Goal: Task Accomplishment & Management: Use online tool/utility

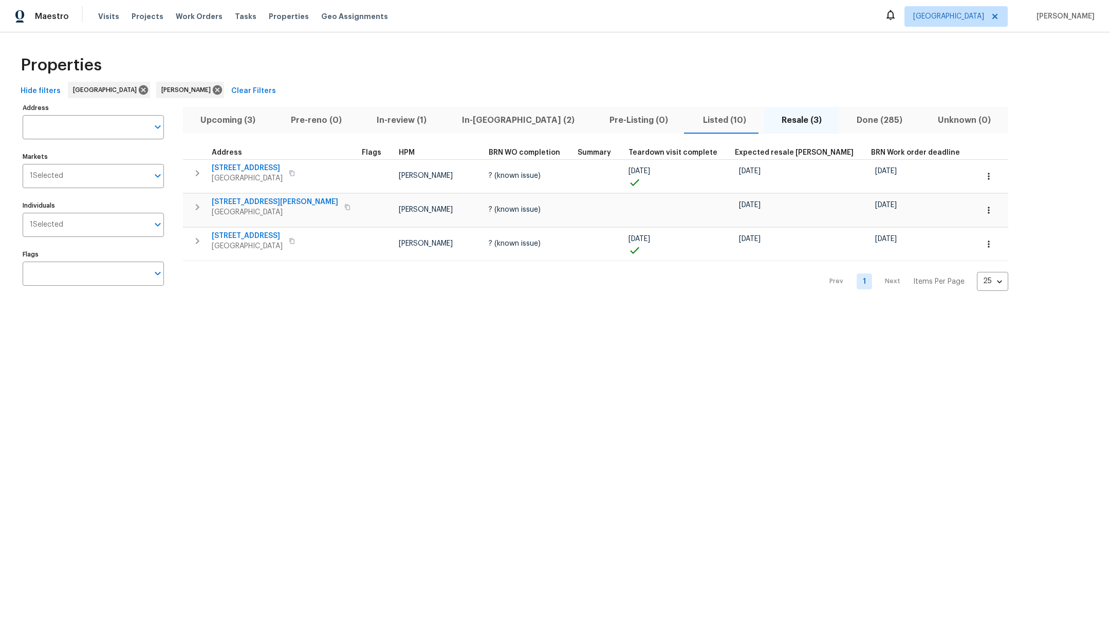
click at [471, 122] on span "In-[GEOGRAPHIC_DATA] (2)" at bounding box center [517, 120] width 135 height 14
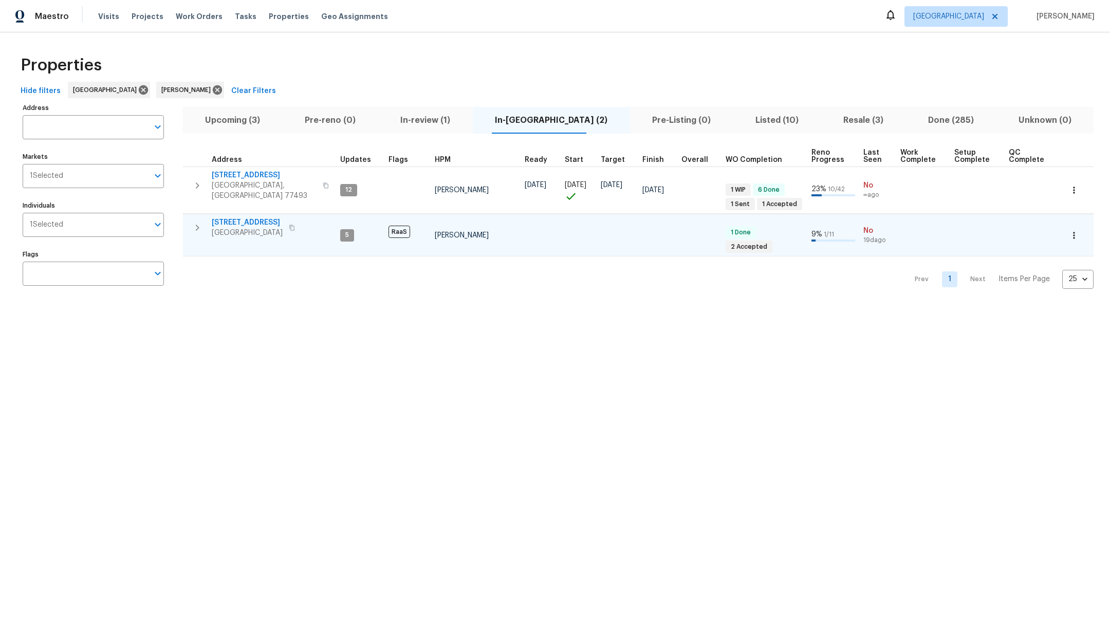
click at [268, 217] on span "21827 Silverbrook Ln" at bounding box center [247, 222] width 71 height 10
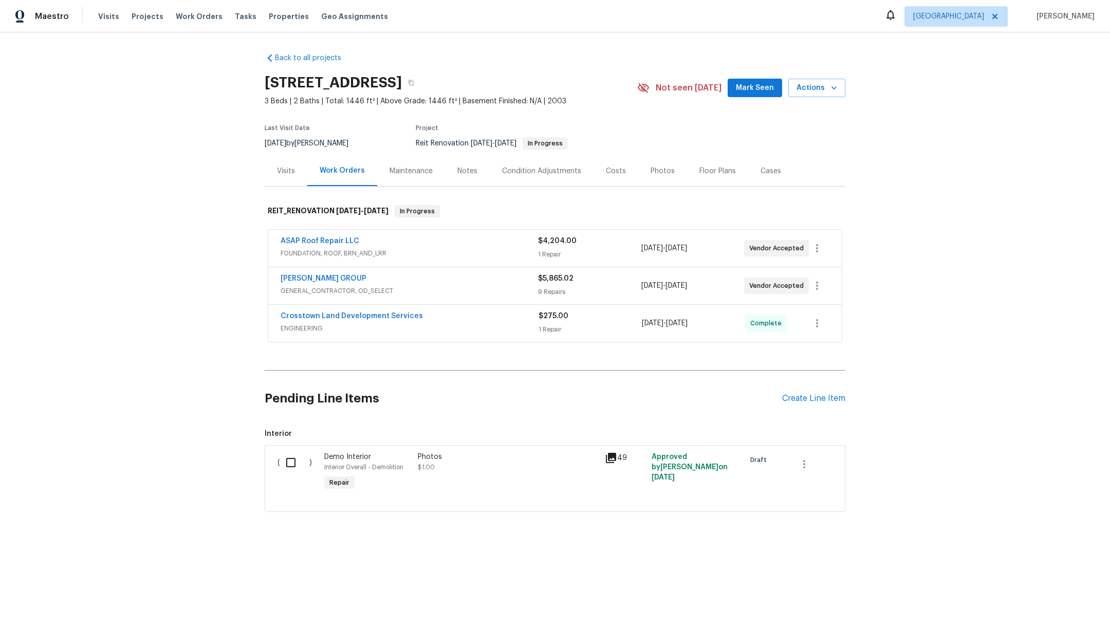
click at [332, 273] on span "[PERSON_NAME] GROUP" at bounding box center [324, 278] width 86 height 10
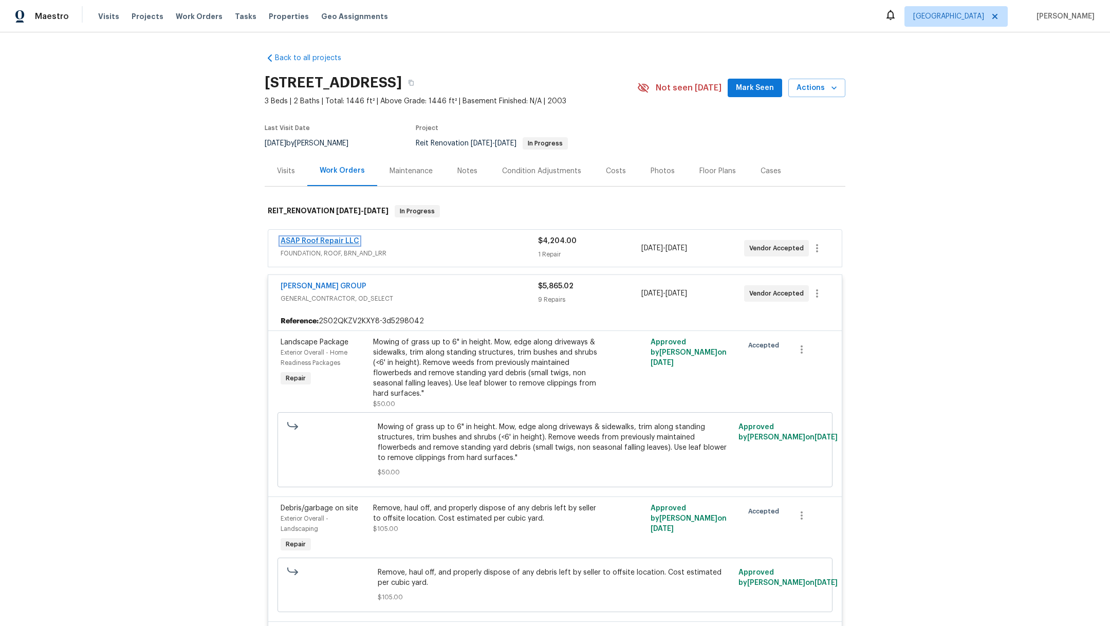
click at [303, 243] on link "ASAP Roof Repair LLC" at bounding box center [320, 240] width 79 height 7
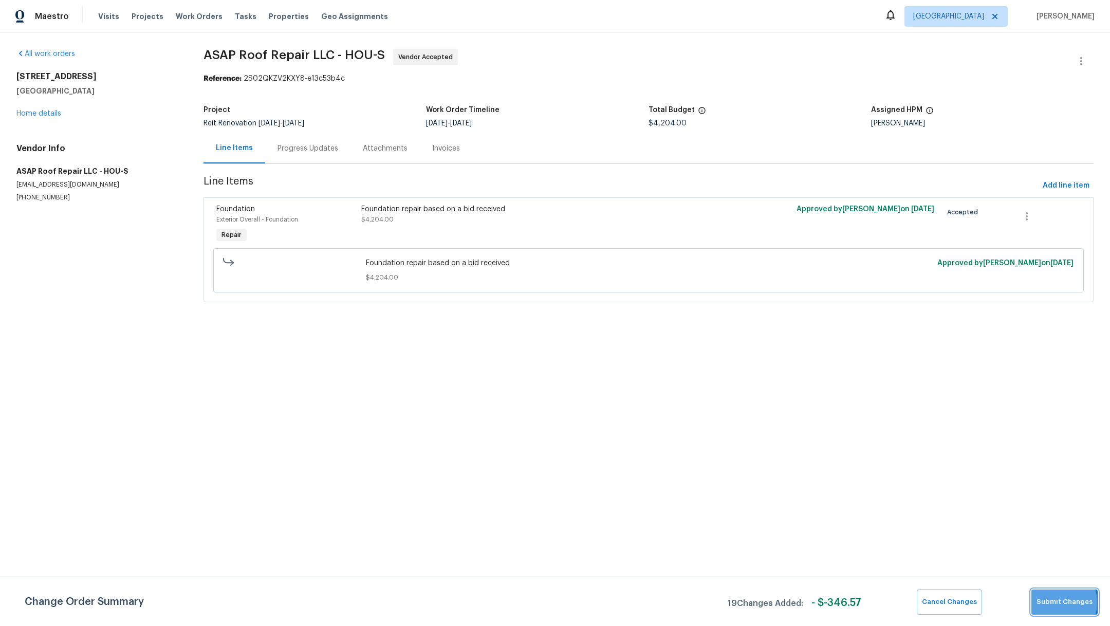
click at [1054, 602] on span "Submit Changes" at bounding box center [1064, 602] width 56 height 12
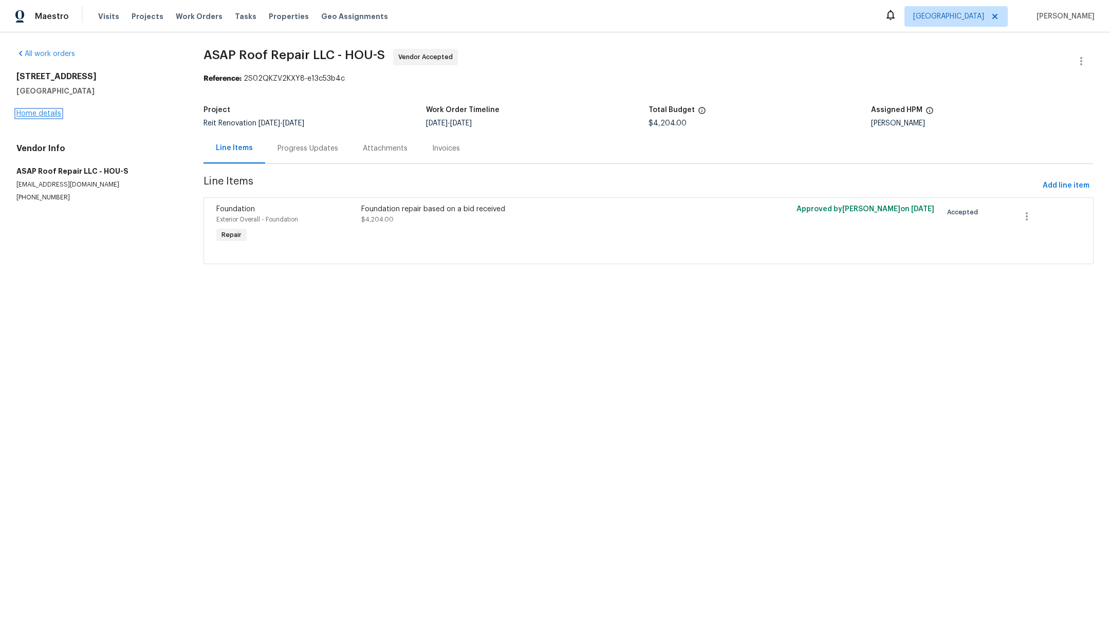
click at [32, 112] on link "Home details" at bounding box center [38, 113] width 45 height 7
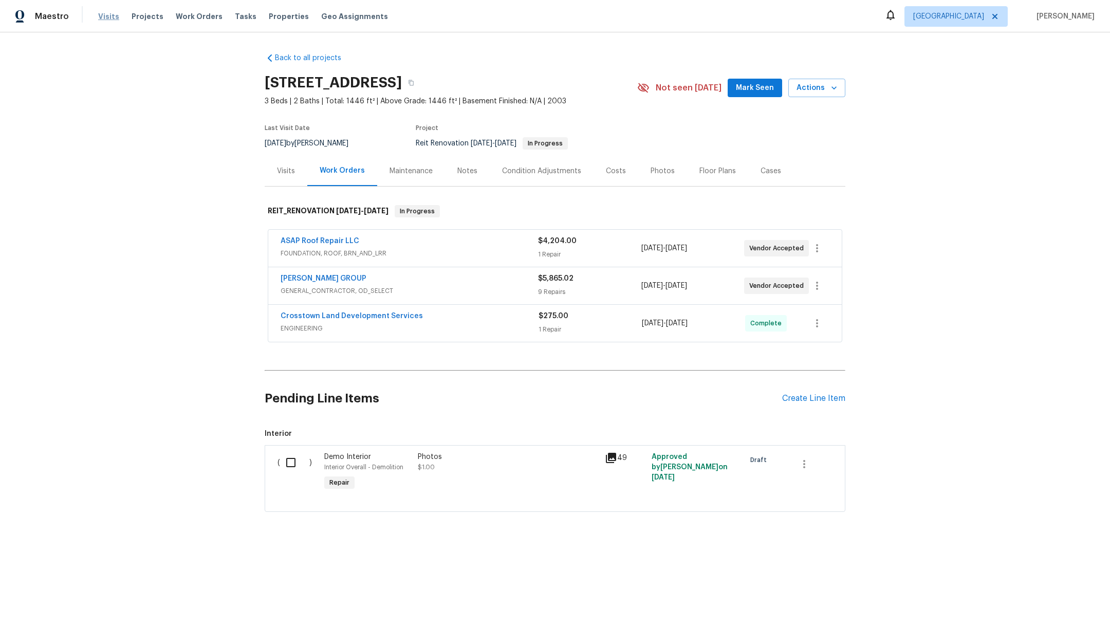
click at [103, 18] on span "Visits" at bounding box center [108, 16] width 21 height 10
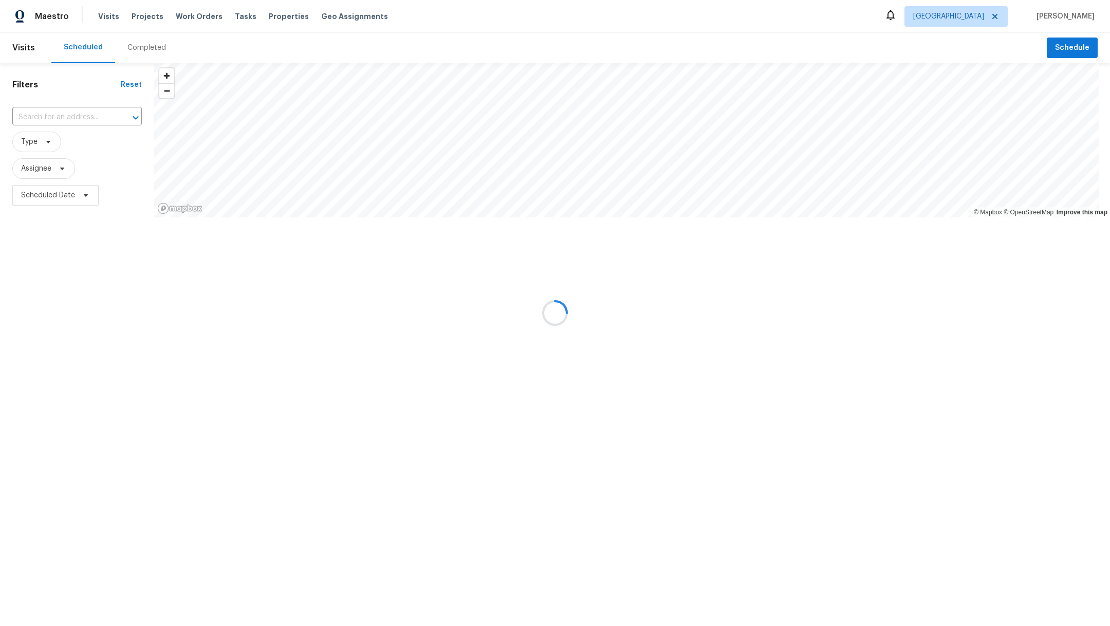
click at [38, 172] on div at bounding box center [555, 313] width 1110 height 626
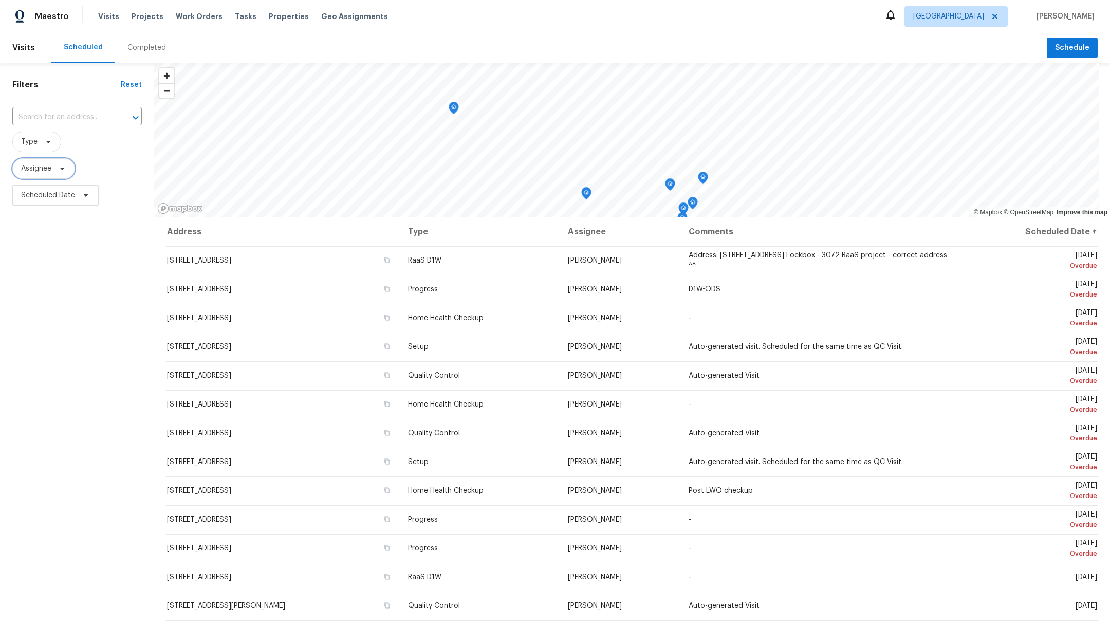
click at [38, 167] on span "Assignee" at bounding box center [36, 168] width 30 height 10
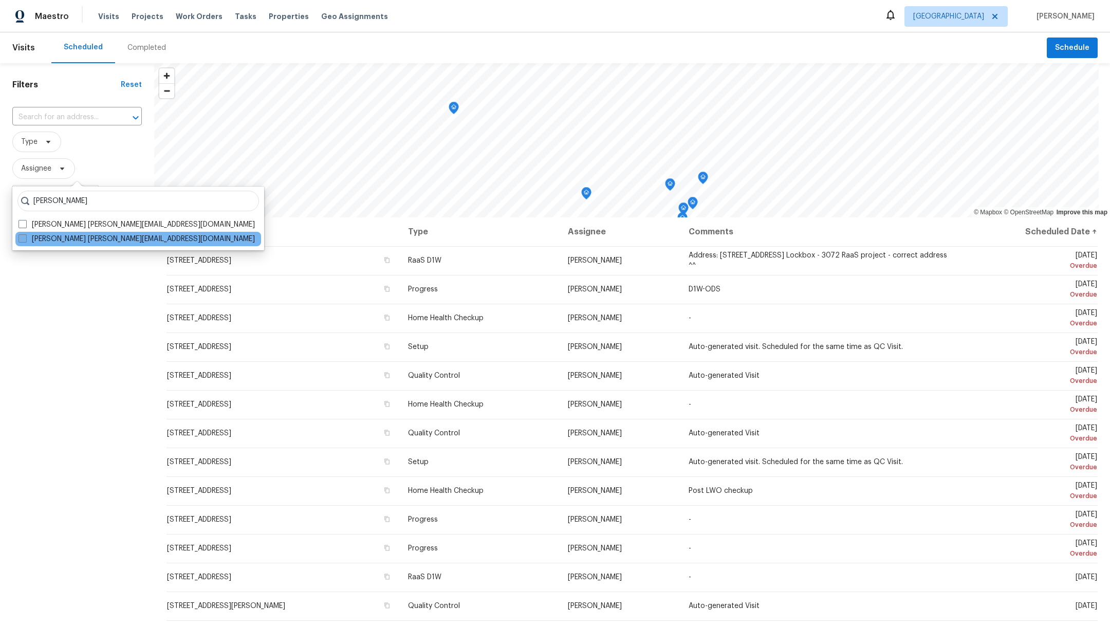
type input "[PERSON_NAME]"
click at [24, 236] on span at bounding box center [22, 238] width 8 height 8
click at [24, 236] on input "Maria Zakharnitskaia maria.zakharnitskaia@opendoor.com" at bounding box center [21, 237] width 7 height 7
checkbox input "true"
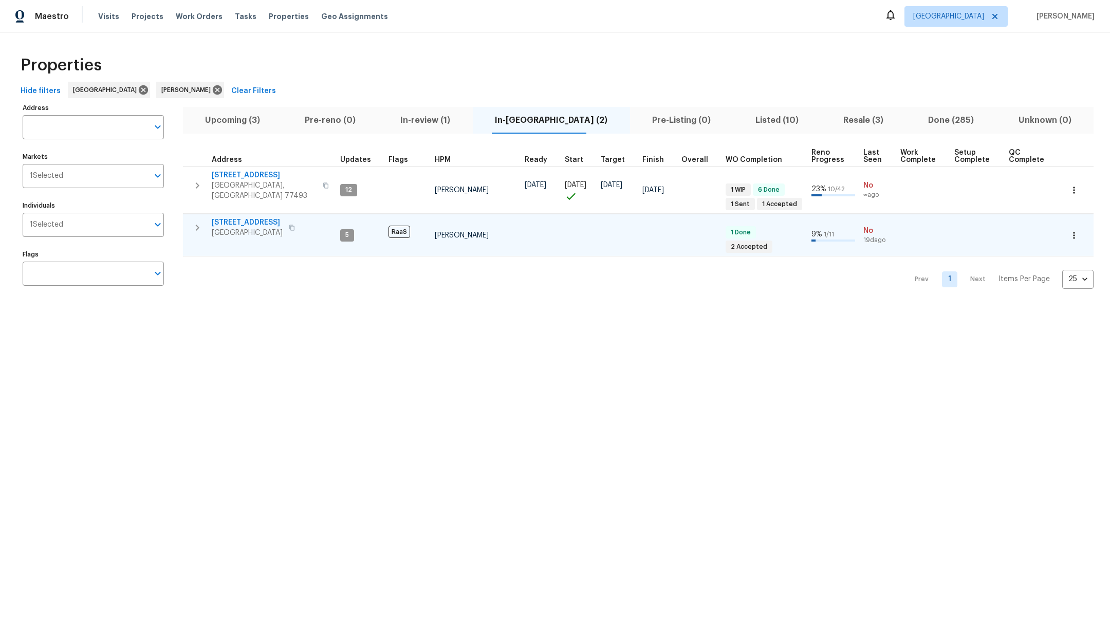
click at [230, 218] on span "[STREET_ADDRESS]" at bounding box center [247, 222] width 71 height 10
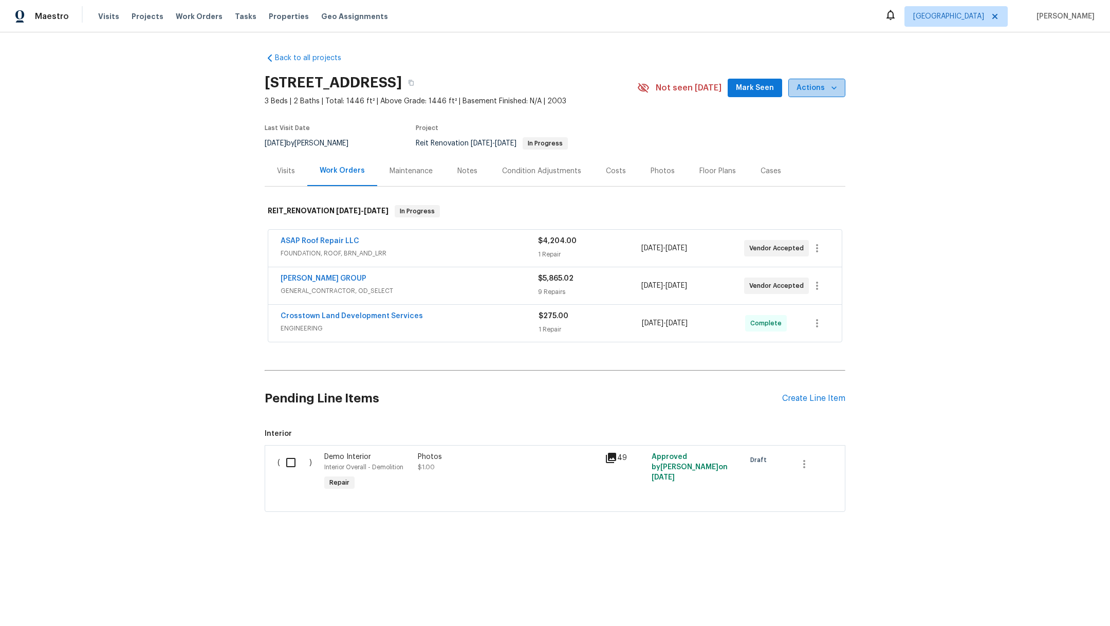
click at [815, 86] on span "Actions" at bounding box center [816, 88] width 41 height 13
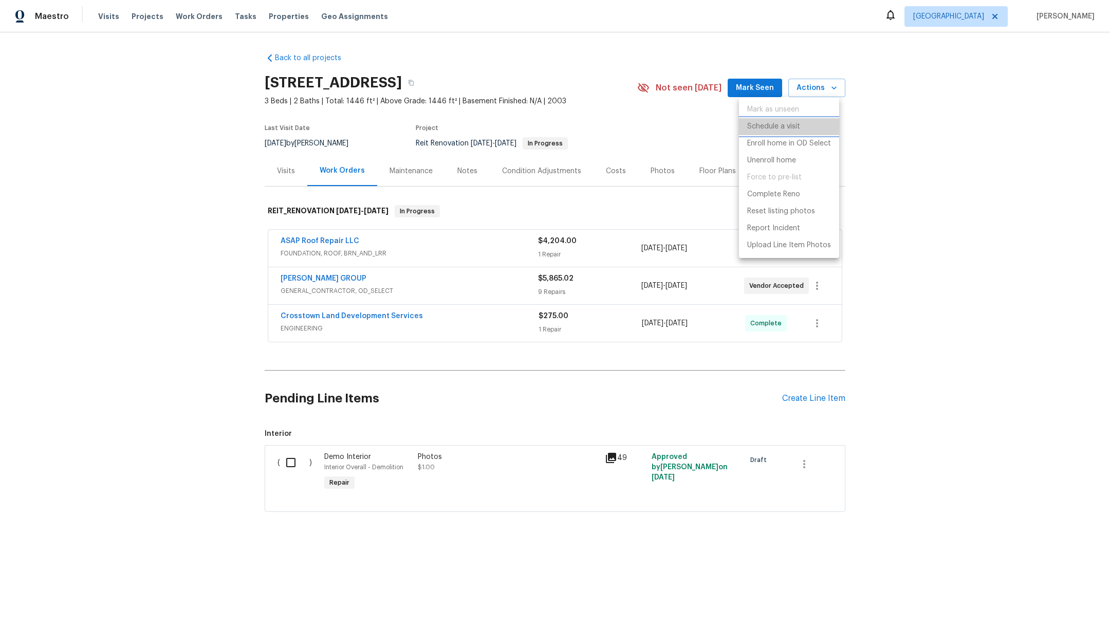
click at [771, 128] on p "Schedule a visit" at bounding box center [773, 126] width 53 height 11
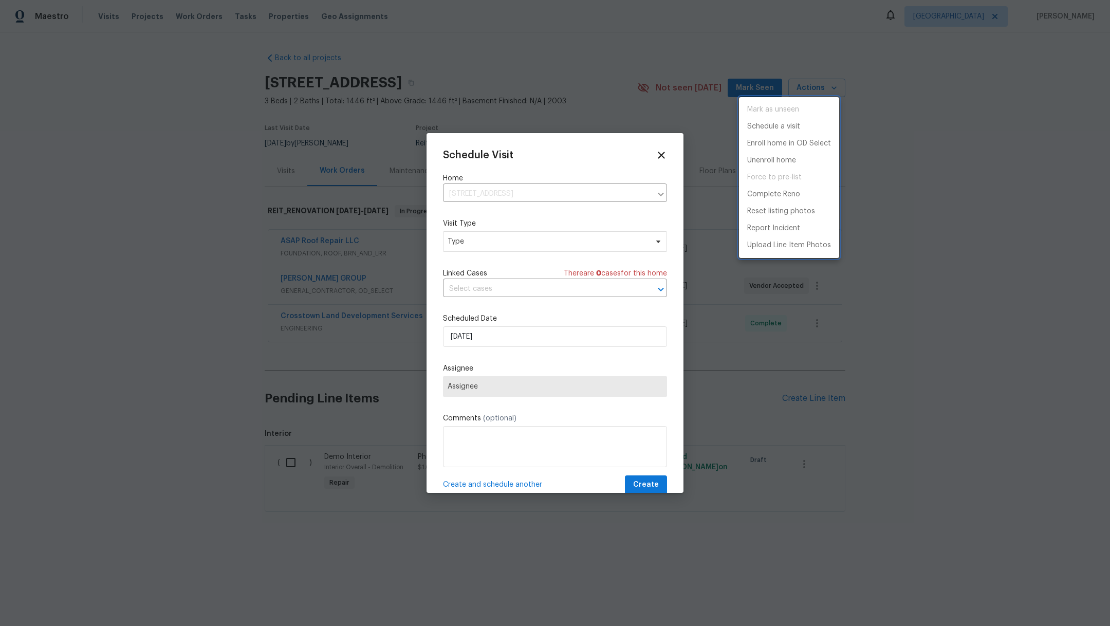
click at [466, 244] on div at bounding box center [555, 313] width 1110 height 626
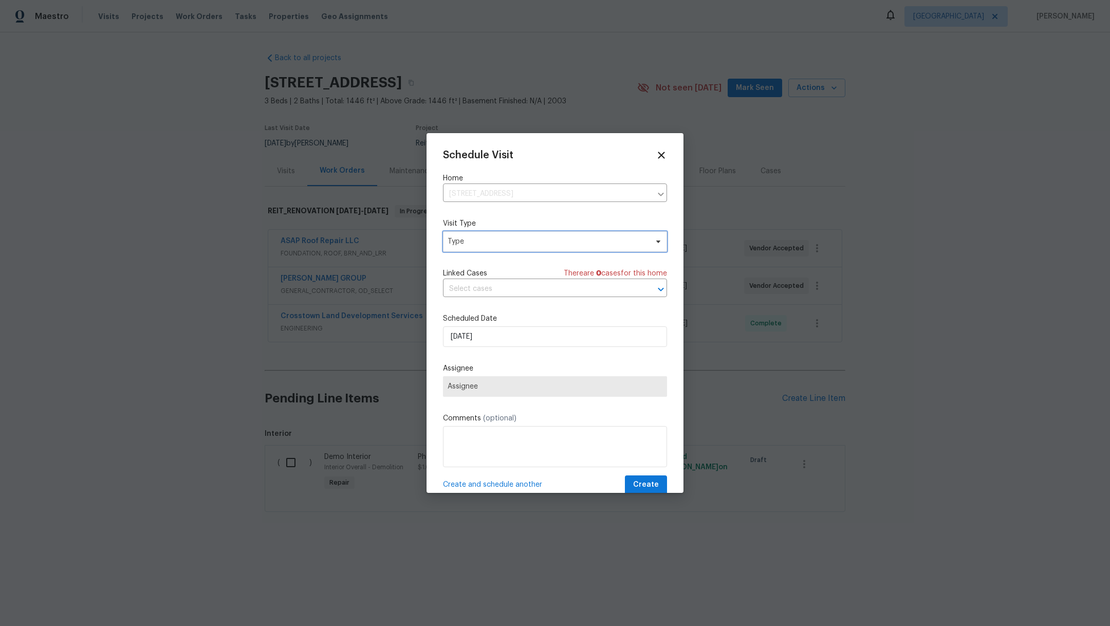
click at [455, 239] on span "Type" at bounding box center [548, 241] width 200 height 10
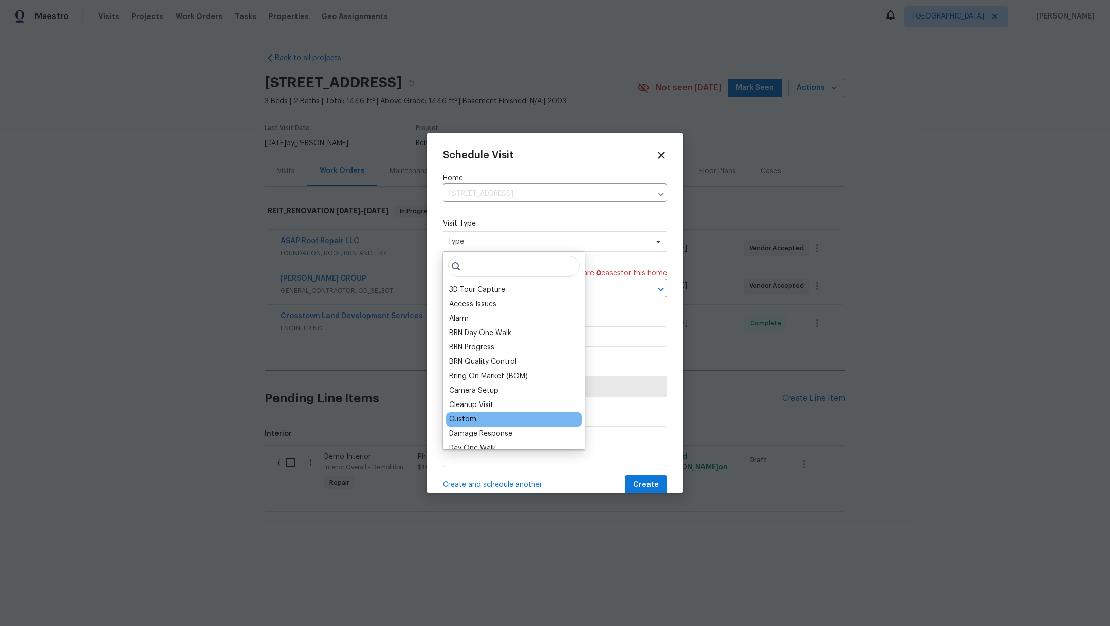
click at [477, 419] on div "Custom" at bounding box center [514, 419] width 136 height 14
click at [464, 416] on div "Custom" at bounding box center [462, 419] width 27 height 10
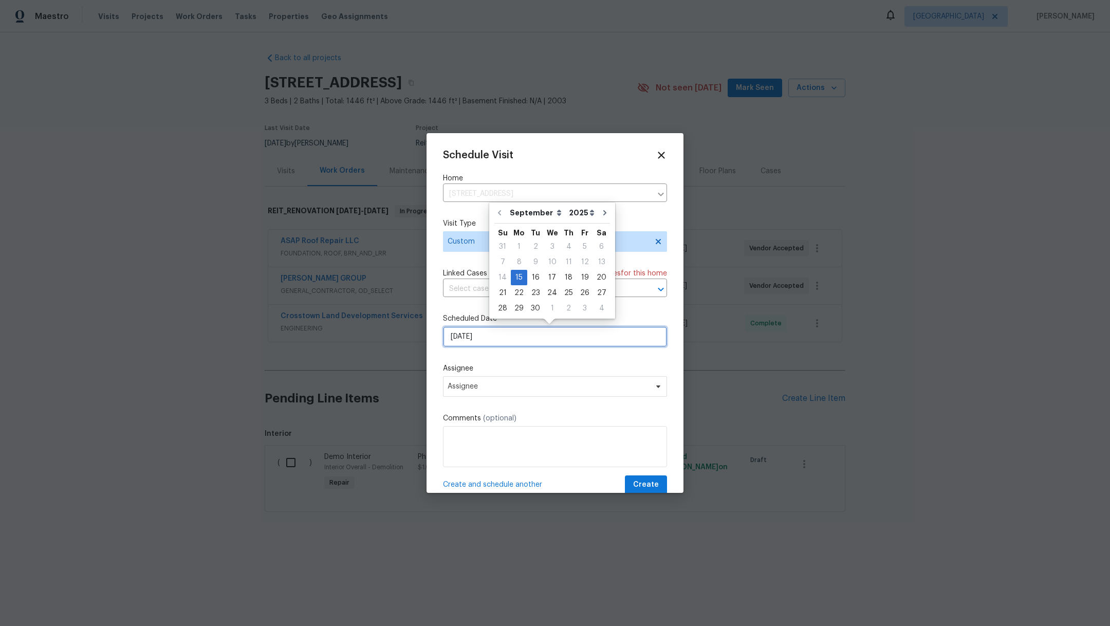
click at [520, 332] on input "[DATE]" at bounding box center [555, 336] width 224 height 21
click at [533, 274] on div "16" at bounding box center [535, 277] width 16 height 14
type input "9/16/2025"
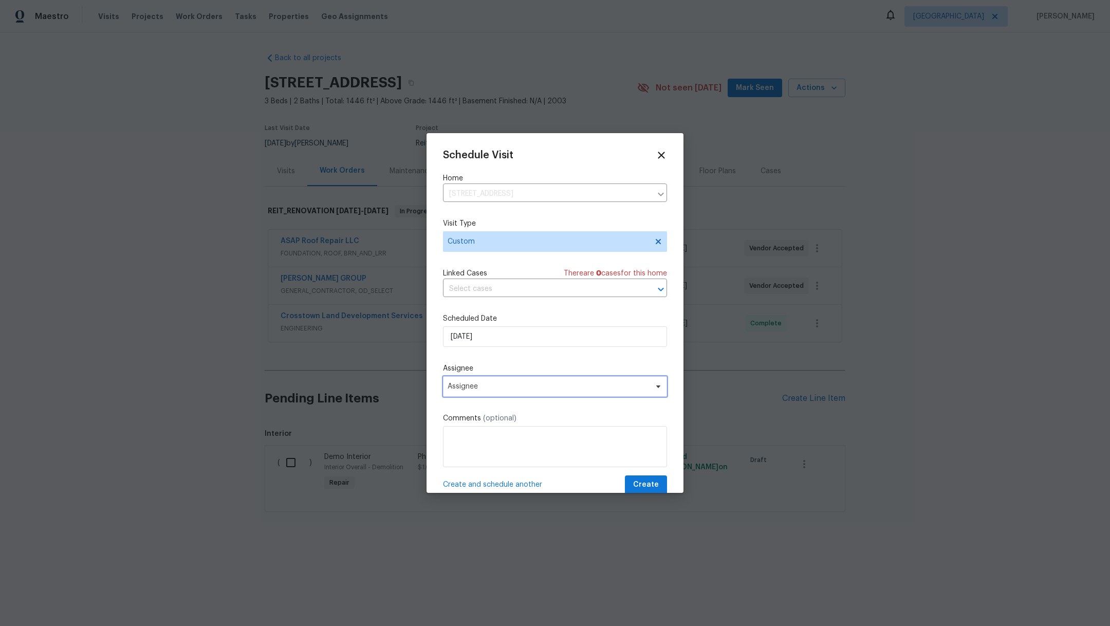
click at [521, 387] on span "Assignee" at bounding box center [548, 386] width 201 height 8
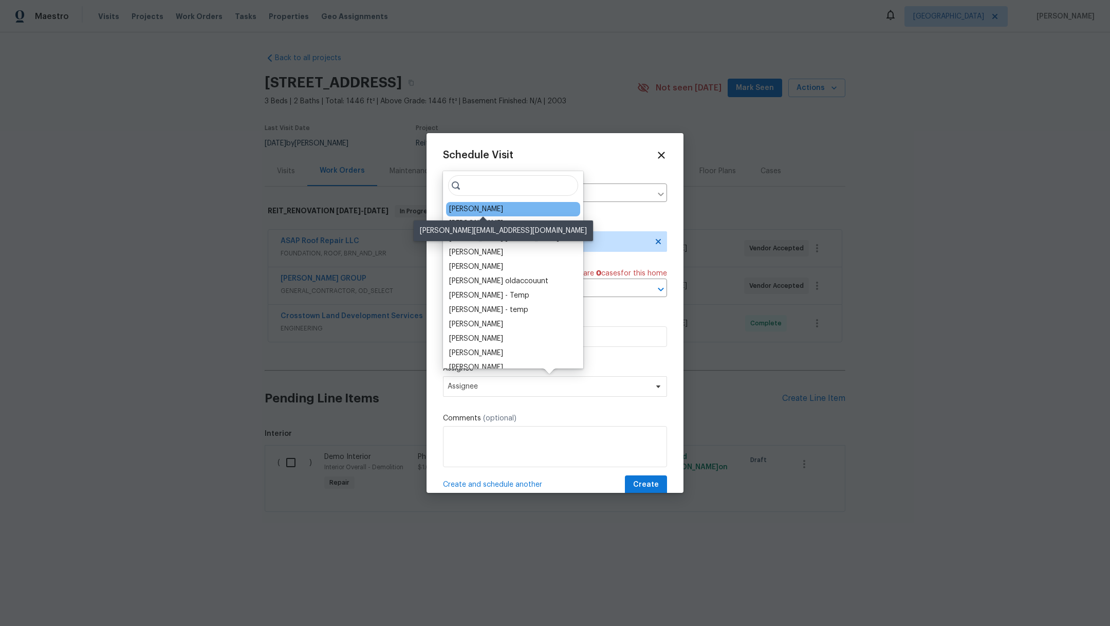
click at [491, 208] on div "[PERSON_NAME]" at bounding box center [476, 209] width 54 height 10
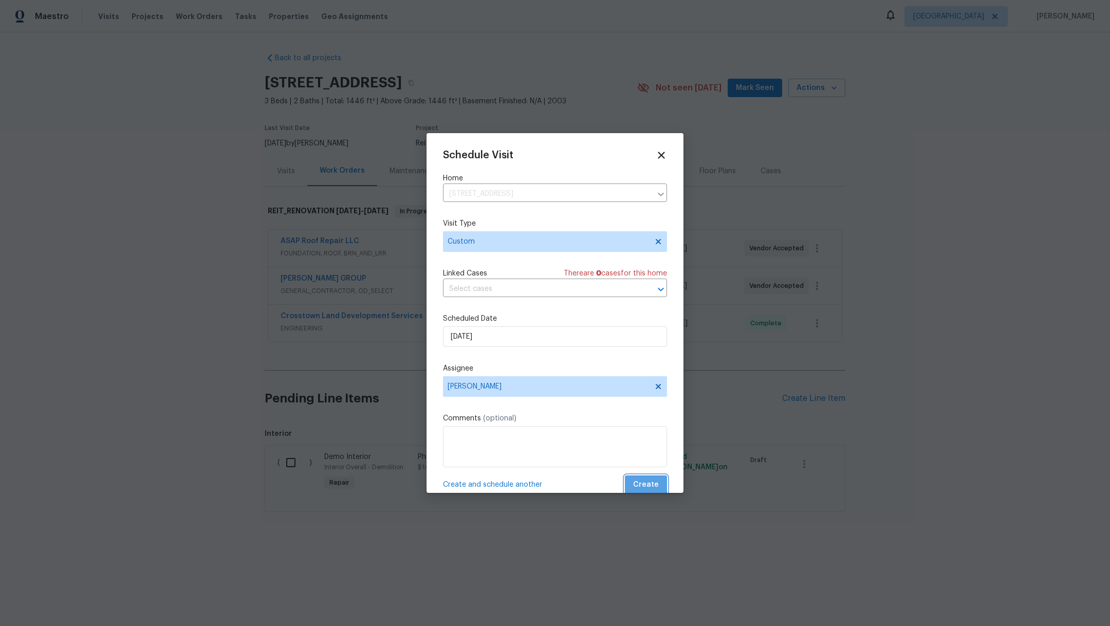
click at [635, 480] on span "Create" at bounding box center [646, 484] width 26 height 13
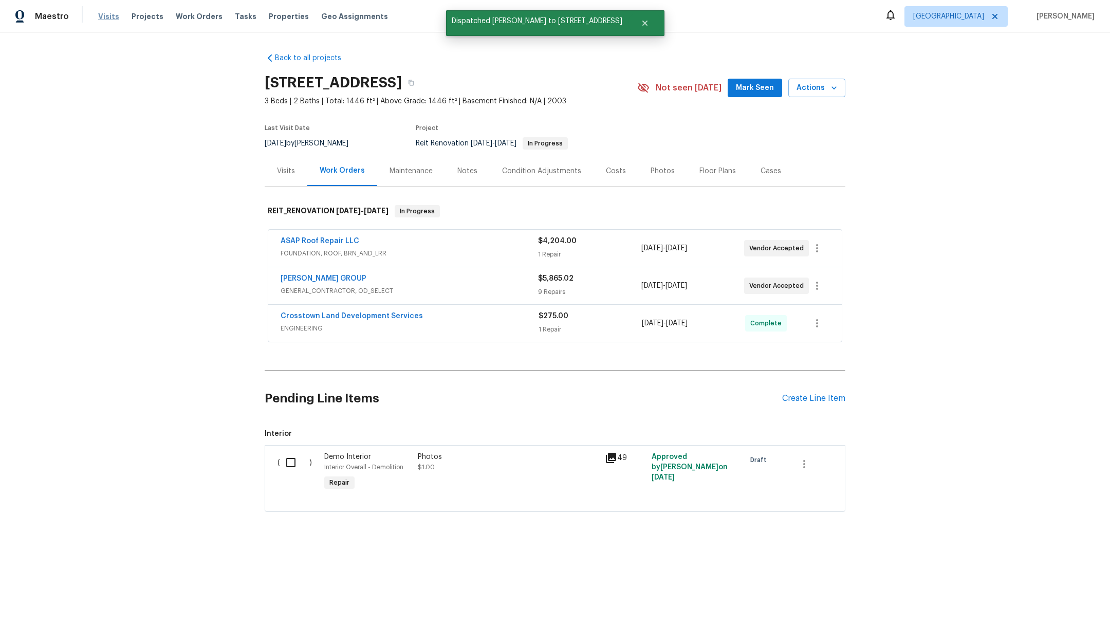
click at [109, 13] on span "Visits" at bounding box center [108, 16] width 21 height 10
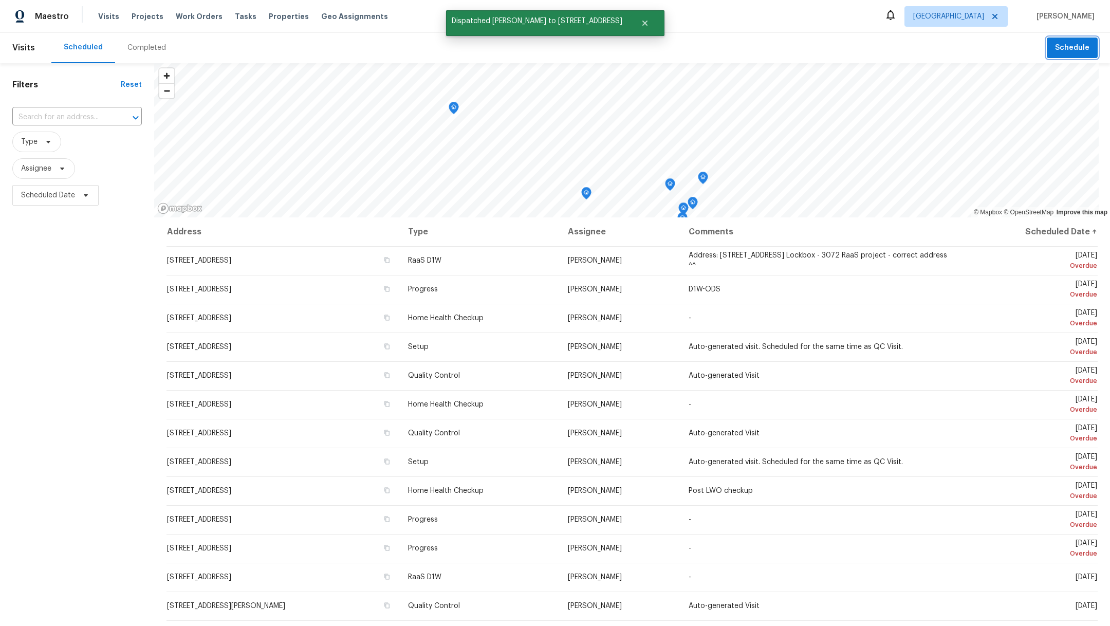
click at [1056, 46] on span "Schedule" at bounding box center [1072, 48] width 34 height 13
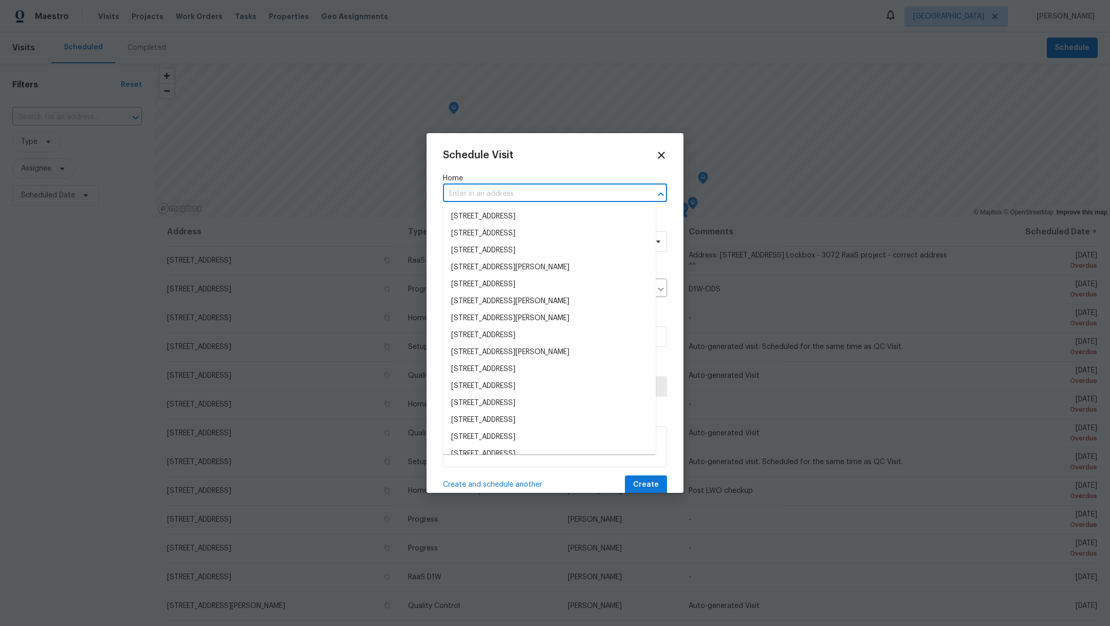
click at [464, 195] on input "text" at bounding box center [540, 194] width 195 height 16
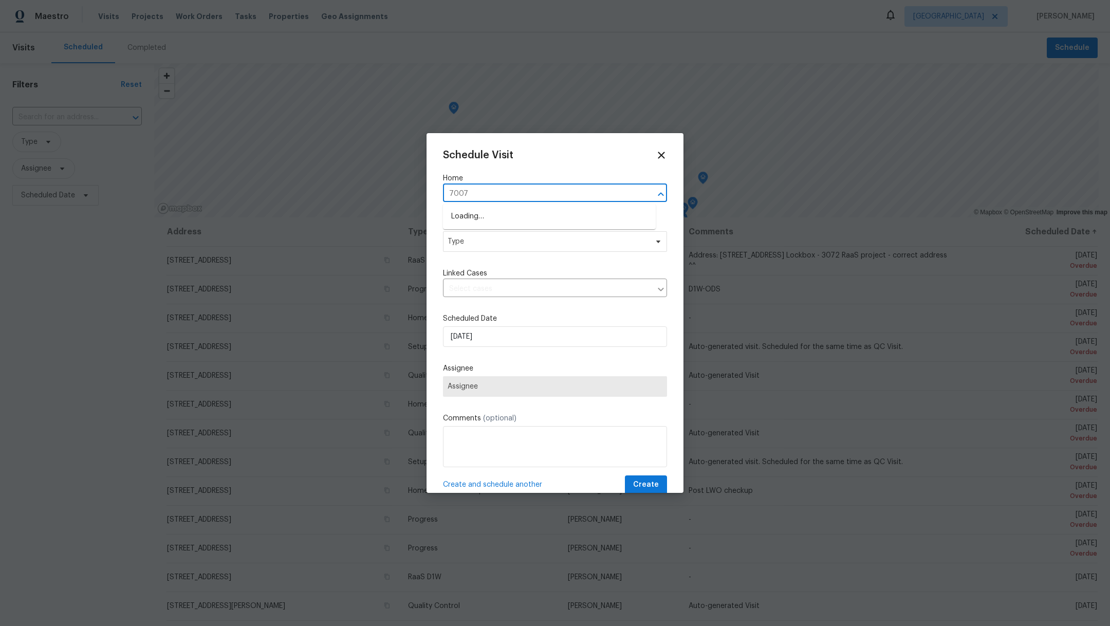
type input "7007 m"
click at [477, 236] on li "7007 Madison Trl, Houston, TX 77084" at bounding box center [549, 233] width 213 height 17
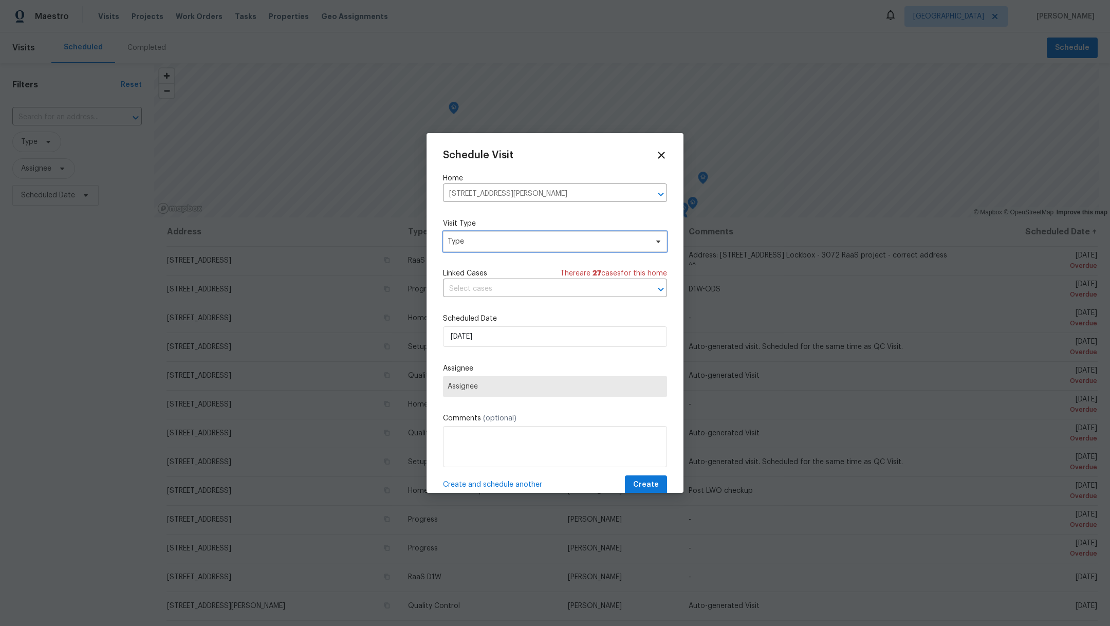
click at [469, 242] on span "Type" at bounding box center [548, 241] width 200 height 10
type input "cu"
click at [473, 290] on div "Custom" at bounding box center [462, 290] width 27 height 10
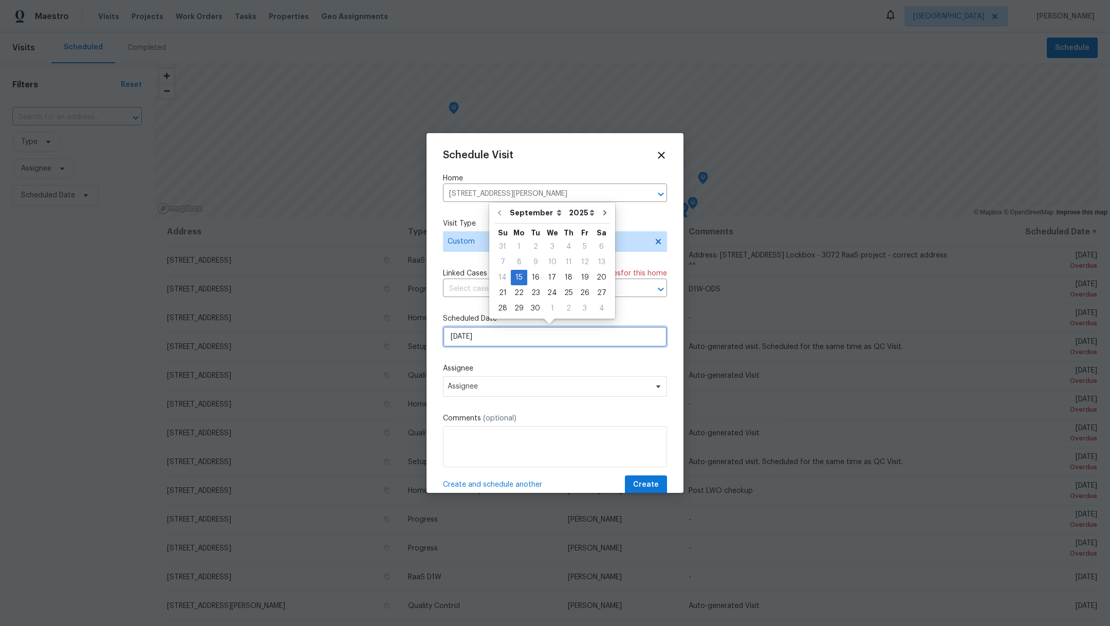
click at [478, 341] on input "[DATE]" at bounding box center [555, 336] width 224 height 21
click at [536, 280] on div "16" at bounding box center [535, 277] width 16 height 14
type input "9/16/2025"
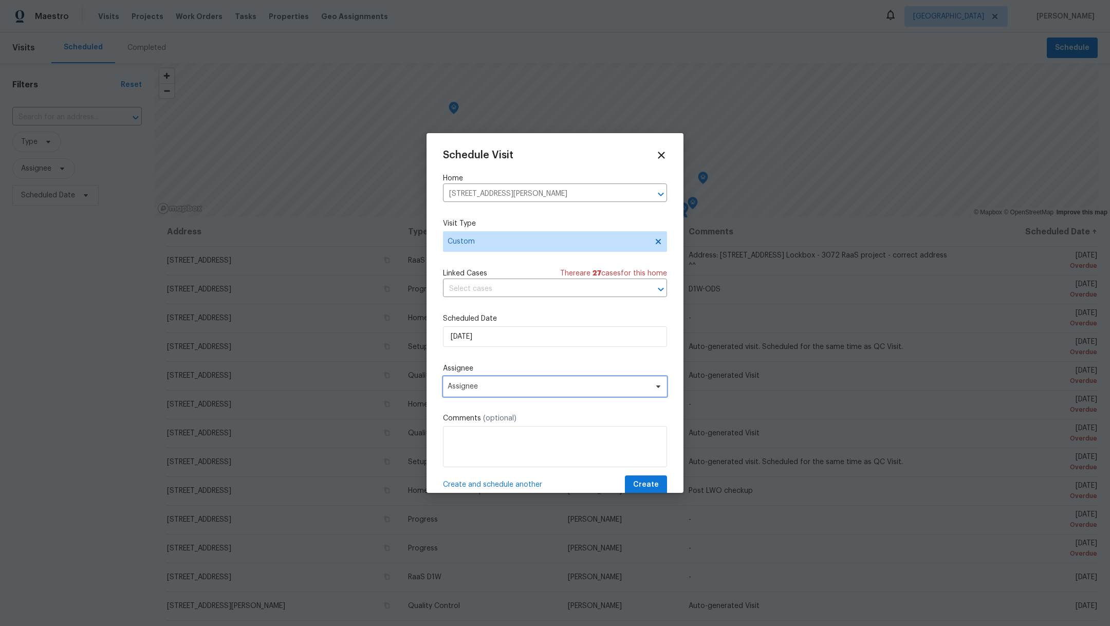
click at [531, 390] on span "Assignee" at bounding box center [548, 386] width 201 height 8
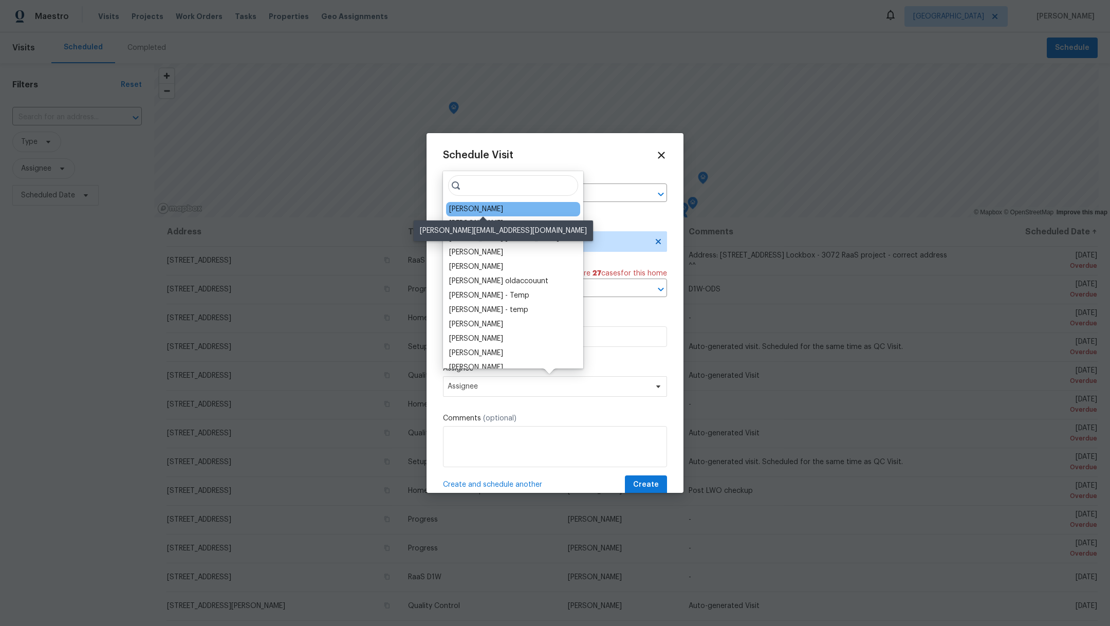
click at [500, 208] on div "[PERSON_NAME]" at bounding box center [476, 209] width 54 height 10
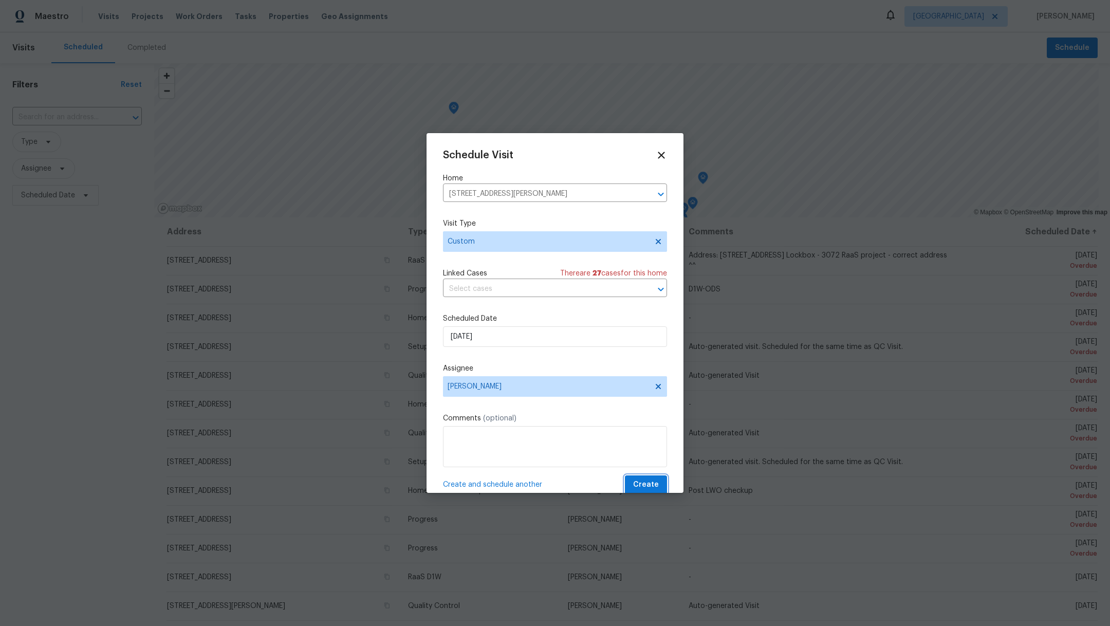
click at [637, 485] on span "Create" at bounding box center [646, 484] width 26 height 13
